Goal: Complete application form: Complete application form

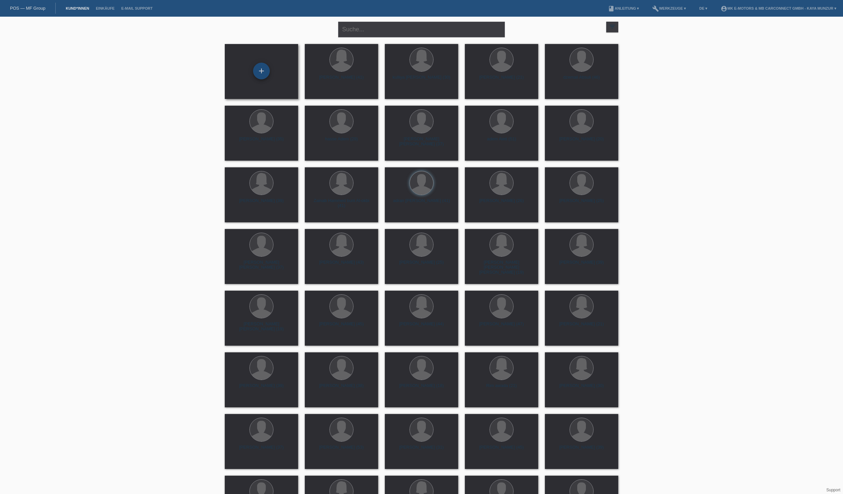
click at [259, 72] on div "+" at bounding box center [261, 71] width 17 height 17
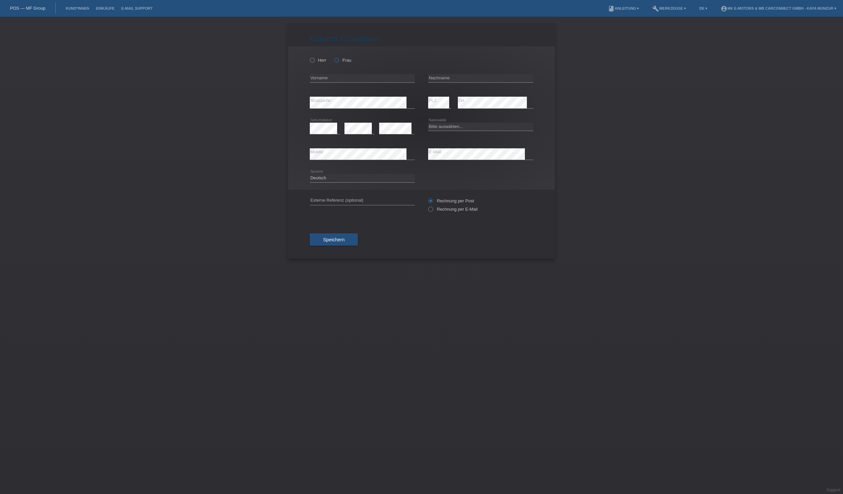
click at [333, 57] on icon at bounding box center [333, 57] width 0 height 0
click at [338, 62] on input "Frau" at bounding box center [336, 60] width 4 height 4
radio input "true"
type input "Aregash"
type input "knreab [PERSON_NAME]"
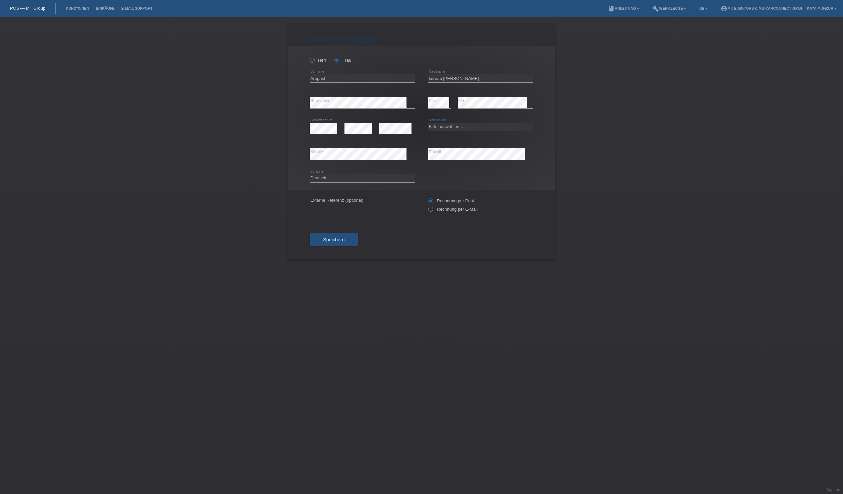
select select "ER"
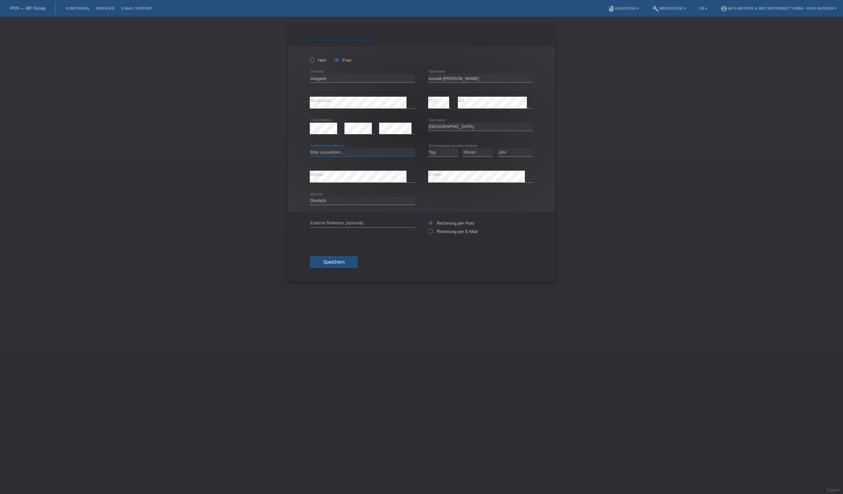
select select "B"
select select "31"
select select "03"
select select "2022"
click at [448, 189] on div "error E-Mail" at bounding box center [480, 177] width 105 height 26
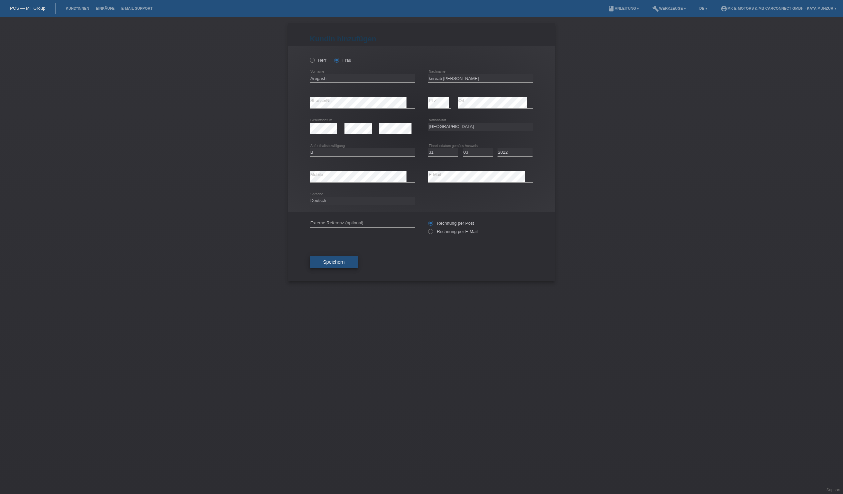
click at [320, 269] on button "Speichern" at bounding box center [334, 262] width 48 height 13
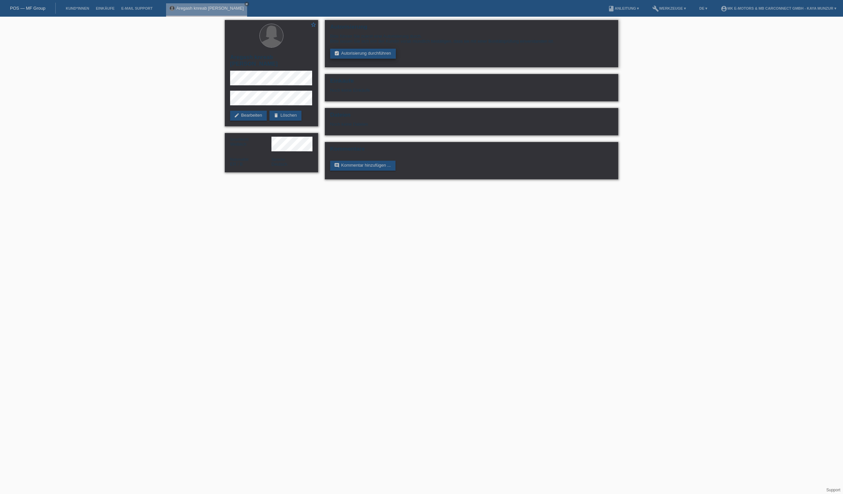
click at [354, 59] on link "assignment_turned_in Autorisierung durchführen" at bounding box center [363, 54] width 66 height 10
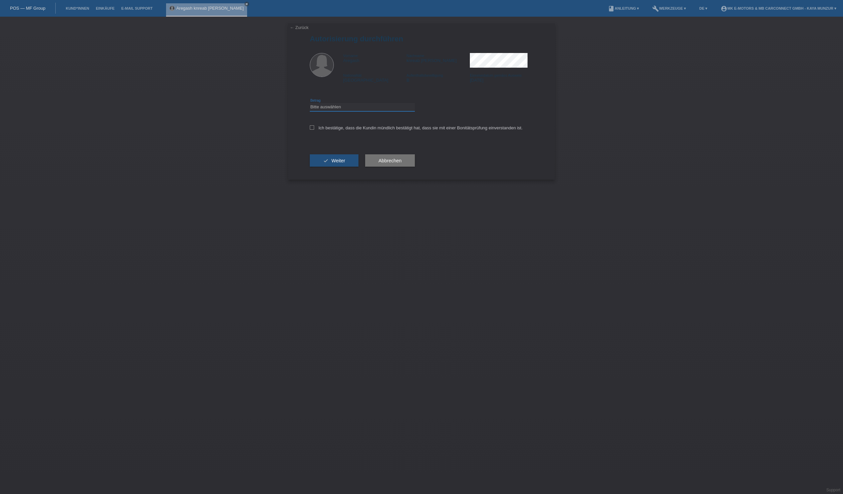
select select "3"
click at [314, 130] on icon at bounding box center [312, 127] width 4 height 4
click at [314, 130] on input "Ich bestätige, dass die Kundin mündlich bestätigt hat, dass sie mit einer Bonit…" at bounding box center [312, 127] width 4 height 4
checkbox input "true"
click at [328, 163] on icon "check" at bounding box center [325, 160] width 5 height 5
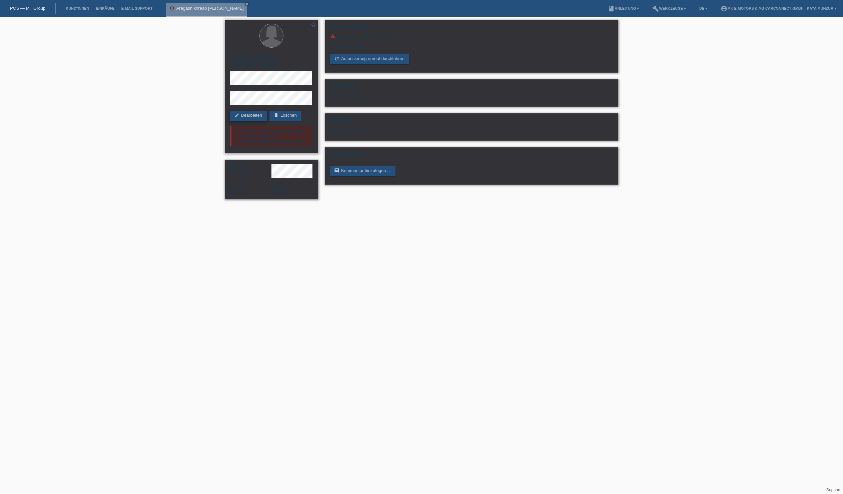
click at [248, 111] on link "edit Bearbeiten" at bounding box center [248, 116] width 37 height 10
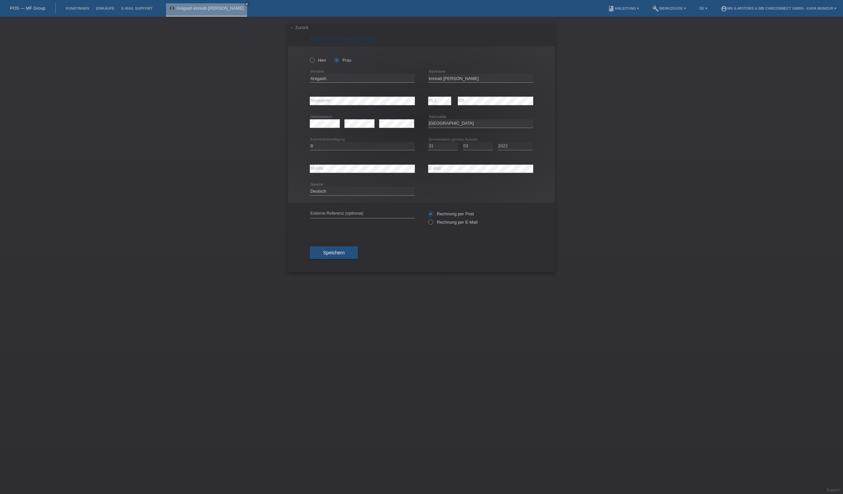
select select "ER"
select select "B"
select select "31"
select select "03"
select select "2022"
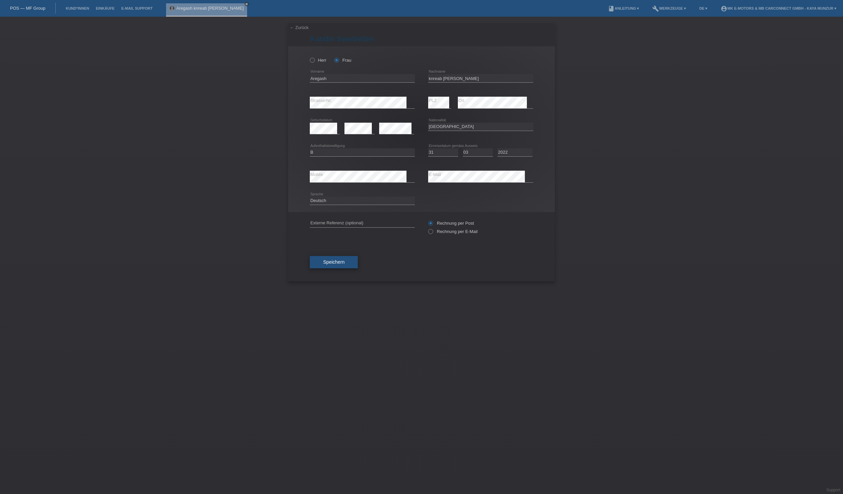
click at [344, 265] on span "Speichern" at bounding box center [333, 261] width 21 height 5
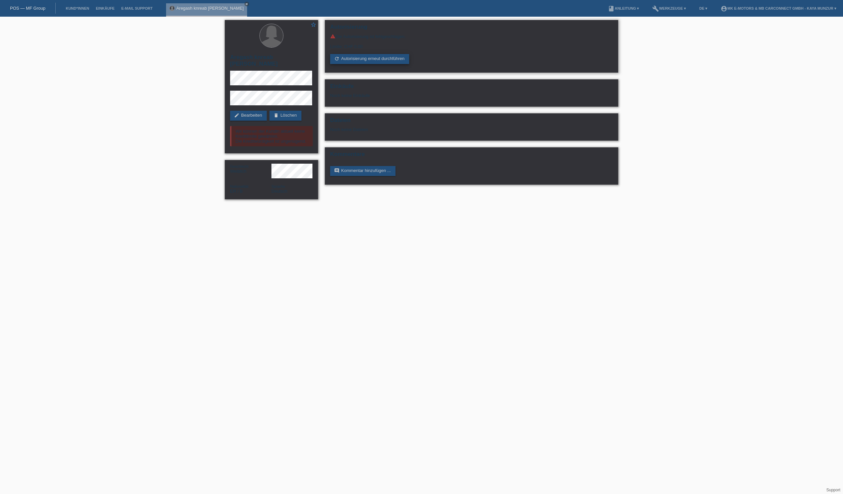
click at [397, 64] on link "refresh Autorisierung erneut durchführen" at bounding box center [369, 59] width 79 height 10
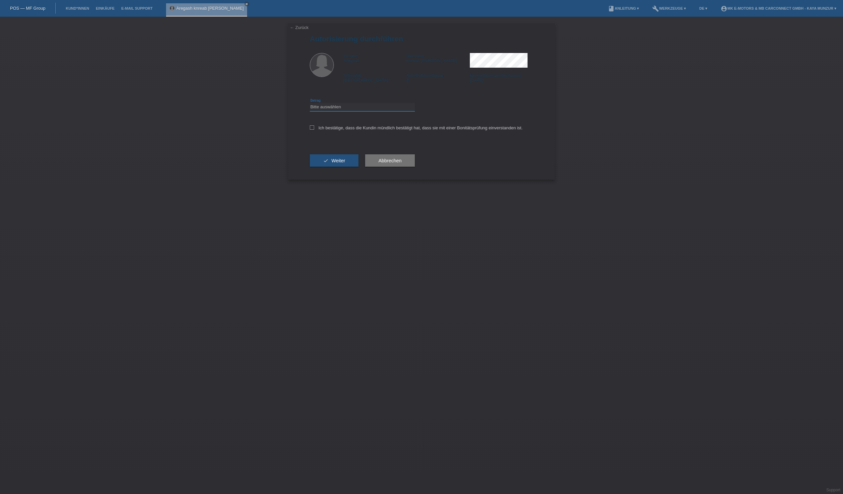
select select "3"
click at [314, 130] on icon at bounding box center [312, 127] width 4 height 4
click at [314, 130] on input "Ich bestätige, dass die Kundin mündlich bestätigt hat, dass sie mit einer Bonit…" at bounding box center [312, 127] width 4 height 4
checkbox input "true"
click at [328, 163] on icon "check" at bounding box center [325, 160] width 5 height 5
